Goal: Register for event/course

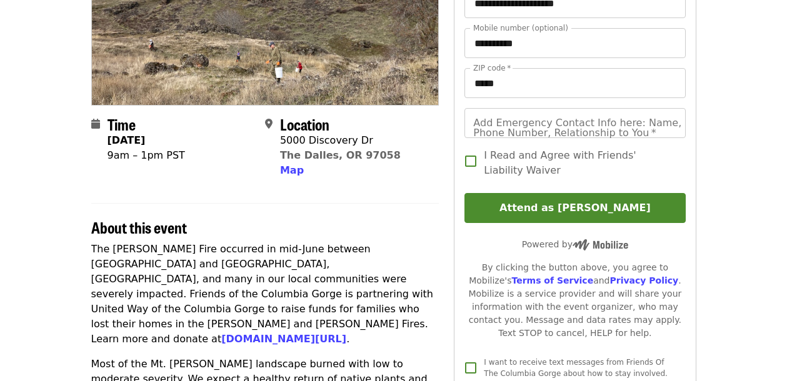
scroll to position [194, 0]
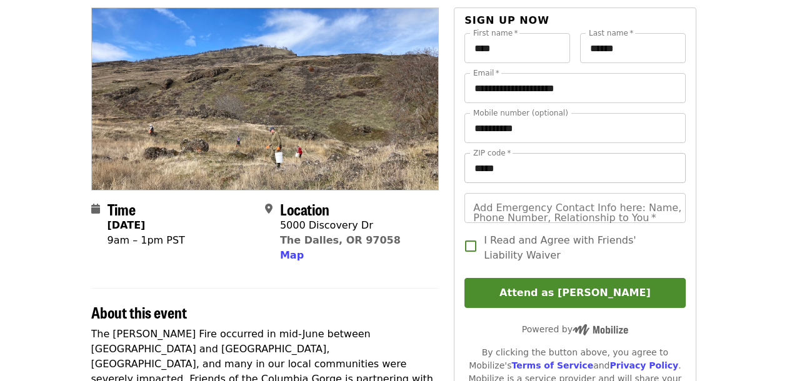
scroll to position [114, 0]
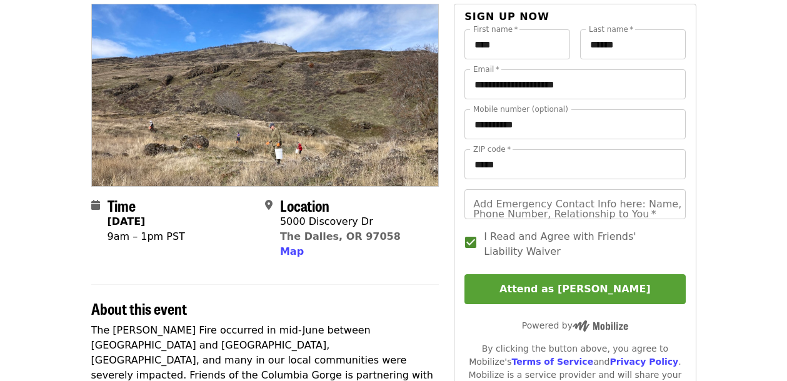
click at [562, 283] on button "Attend as [PERSON_NAME]" at bounding box center [574, 289] width 221 height 30
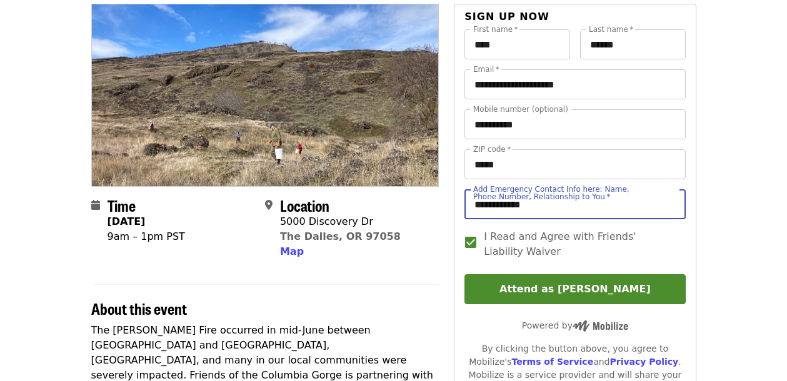
click at [509, 202] on input "**********" at bounding box center [574, 204] width 221 height 30
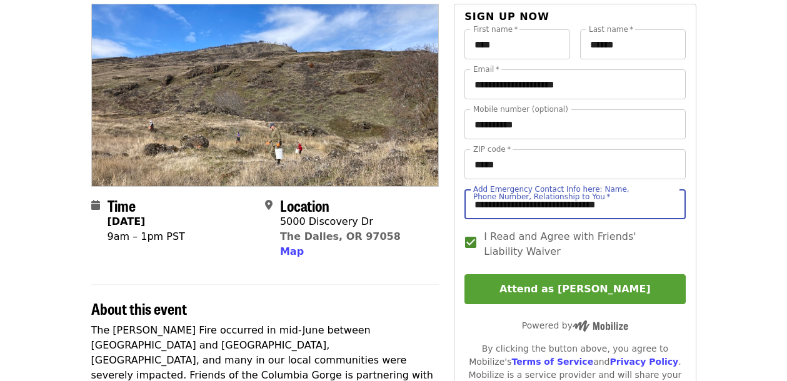
type input "**********"
click at [571, 292] on button "Attend as [PERSON_NAME]" at bounding box center [574, 289] width 221 height 30
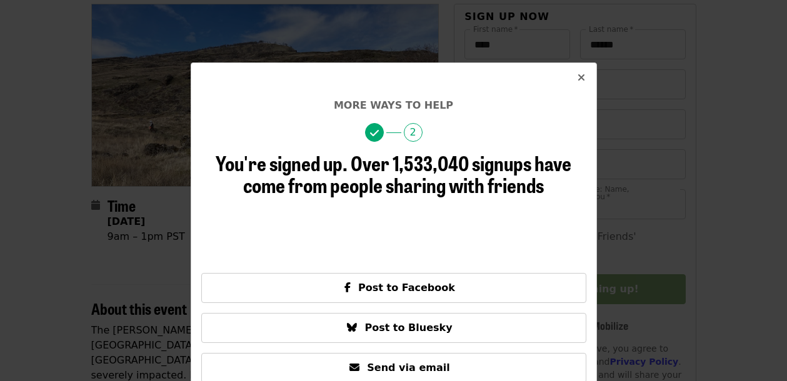
click at [581, 79] on icon "times icon" at bounding box center [580, 78] width 7 height 12
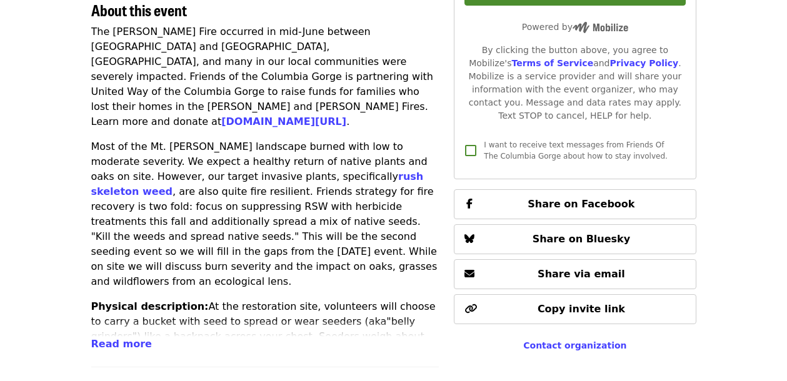
scroll to position [409, 0]
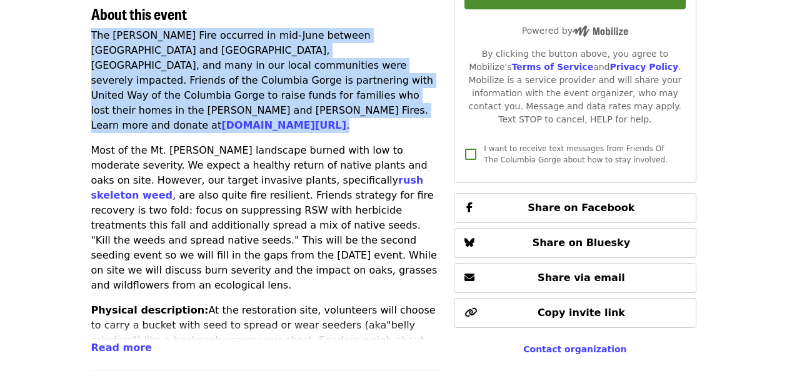
drag, startPoint x: 92, startPoint y: 34, endPoint x: 437, endPoint y: 91, distance: 349.6
click at [437, 91] on p "The Rowena Fire occurred in mid-June between Rowena and The Dalles, OR, and man…" at bounding box center [265, 80] width 348 height 105
copy p "The Rowena Fire occurred in mid-June between Rowena and The Dalles, OR, and man…"
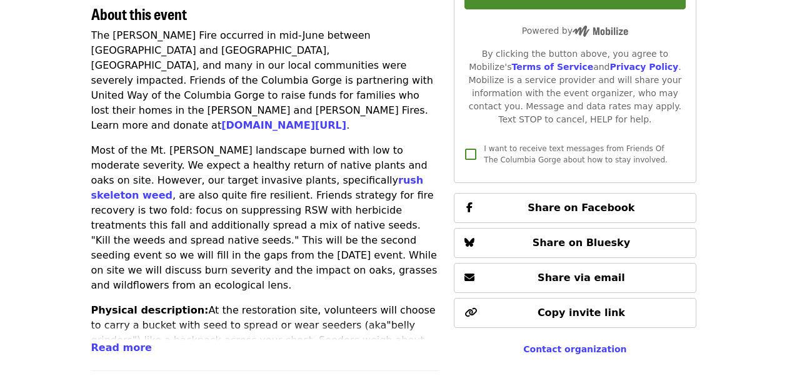
click at [440, 99] on div "Time Tuesday, November 18 9am – 1pm PST Location 5000 Discovery Dr The Dalles, …" at bounding box center [393, 252] width 605 height 1086
